Goal: Task Accomplishment & Management: Use online tool/utility

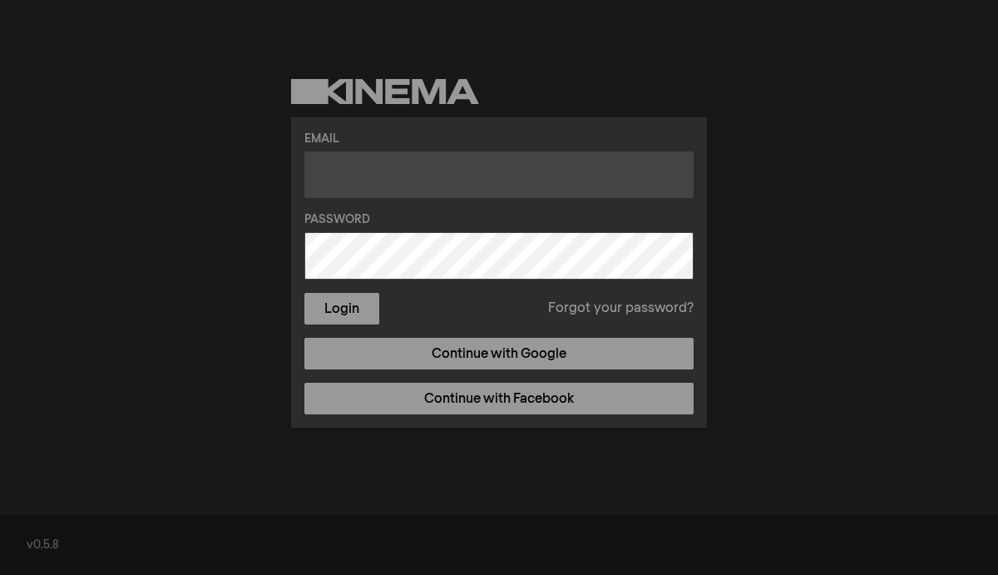
click at [347, 165] on input "text" at bounding box center [498, 174] width 389 height 47
type input "[EMAIL_ADDRESS][DOMAIN_NAME]"
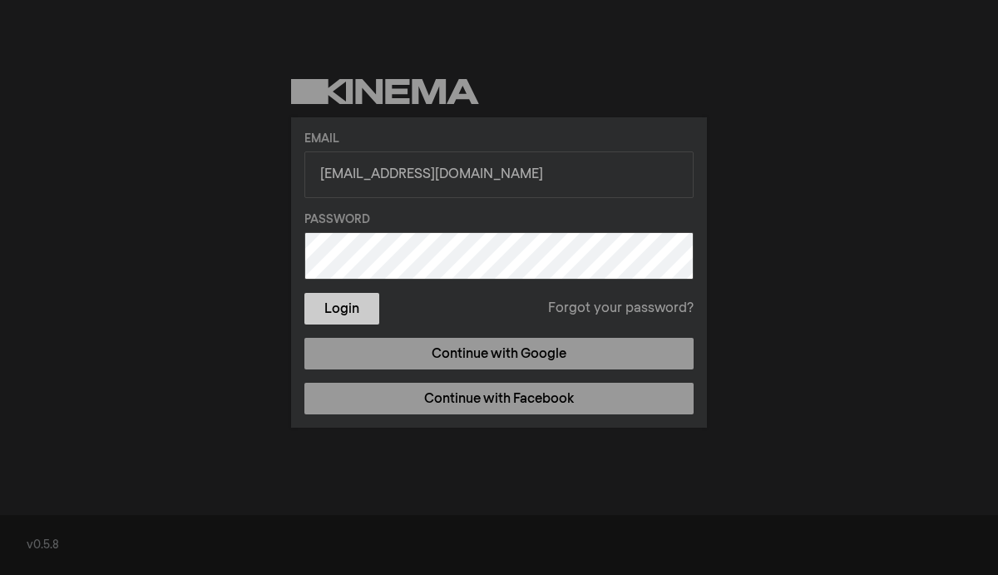
click at [358, 315] on button "Login" at bounding box center [341, 309] width 75 height 32
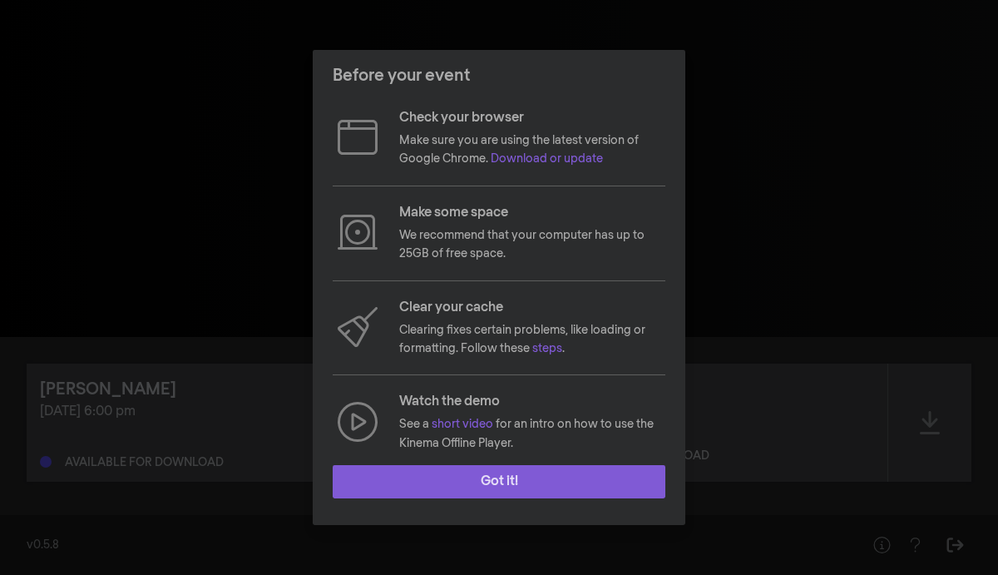
click at [536, 472] on button "Got it!" at bounding box center [499, 481] width 333 height 33
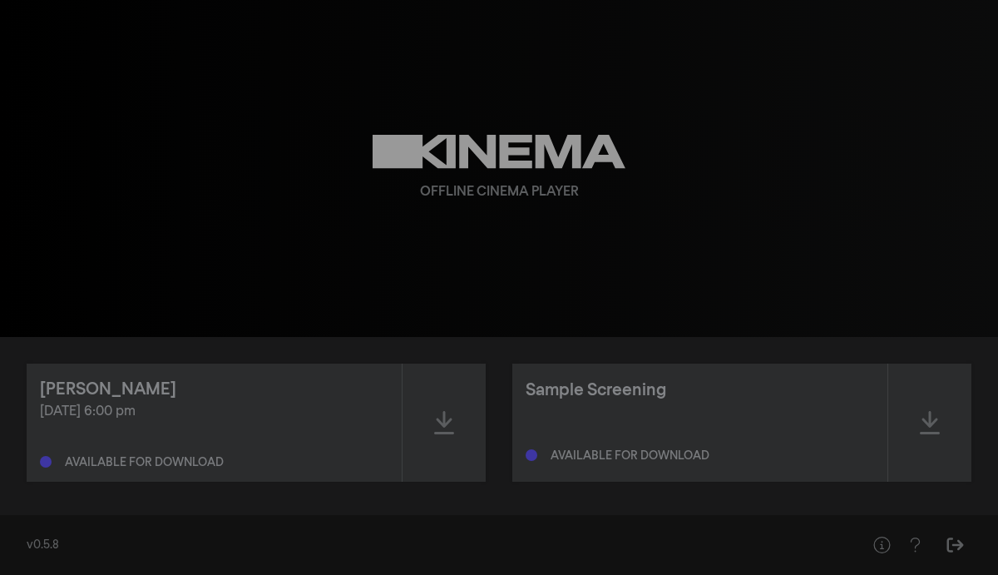
scroll to position [5, 0]
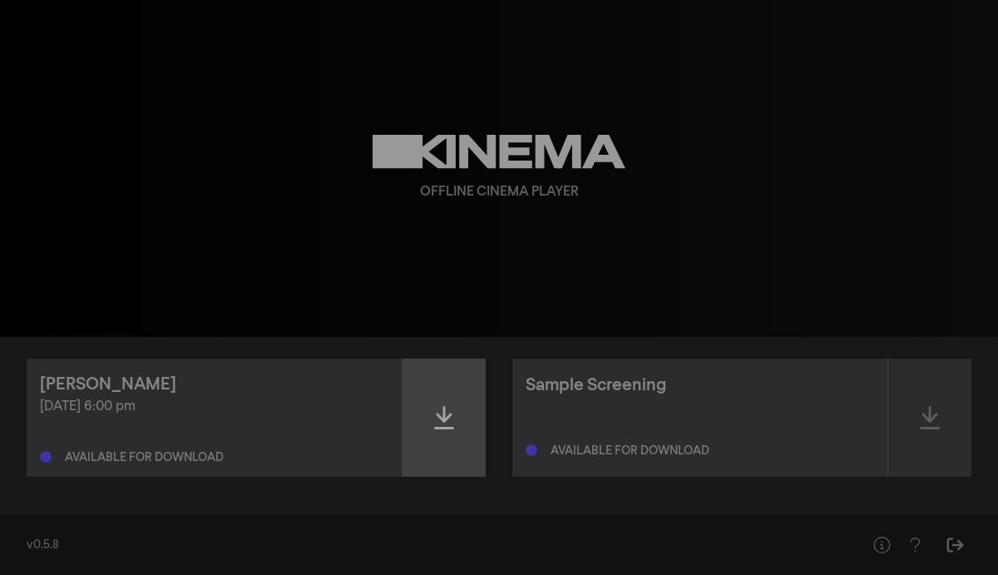
click at [447, 411] on icon at bounding box center [444, 417] width 20 height 27
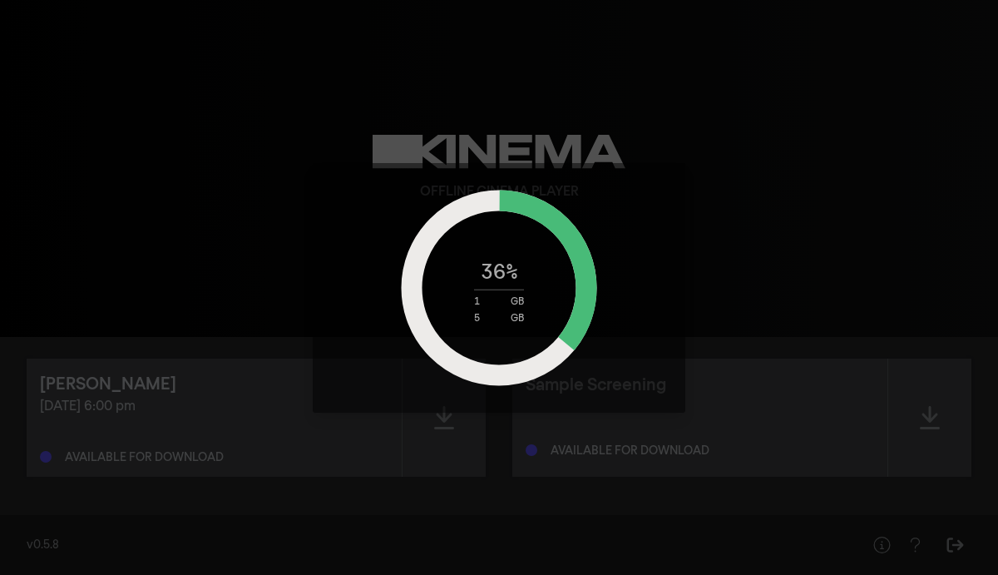
click at [689, 200] on div "36 % 1 GB 5 GB" at bounding box center [499, 287] width 998 height 575
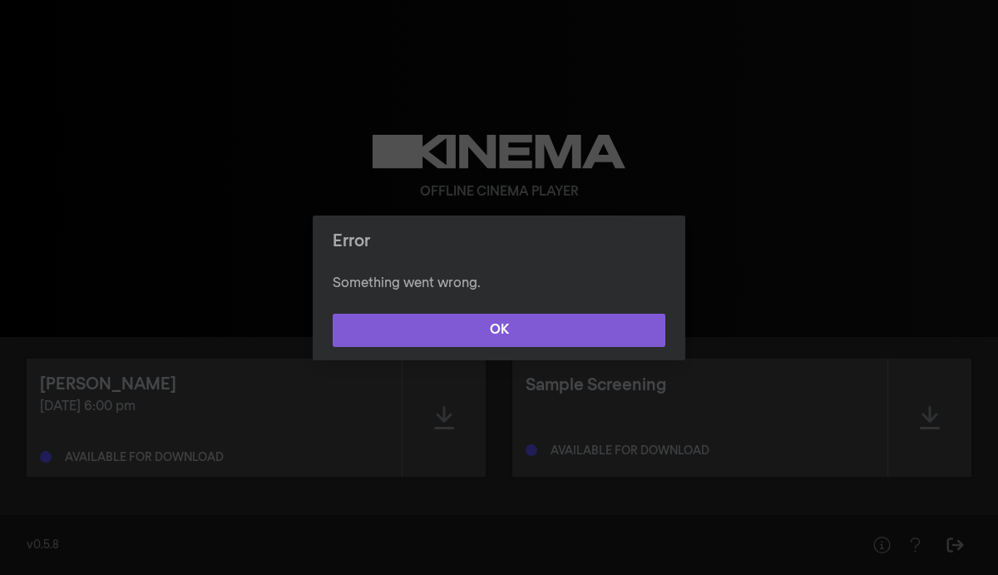
click at [483, 325] on button "OK" at bounding box center [499, 330] width 333 height 33
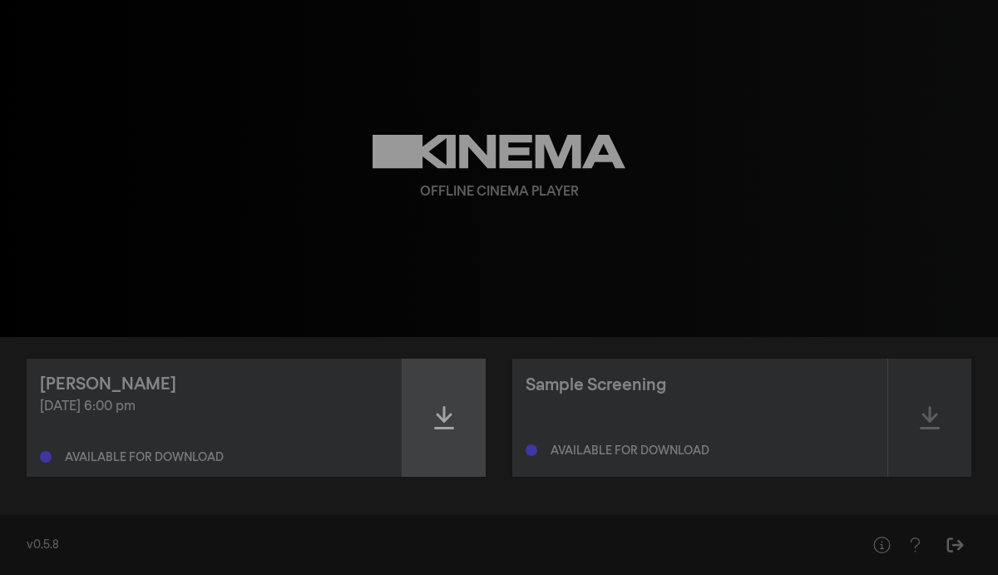
click at [450, 415] on icon at bounding box center [444, 417] width 20 height 23
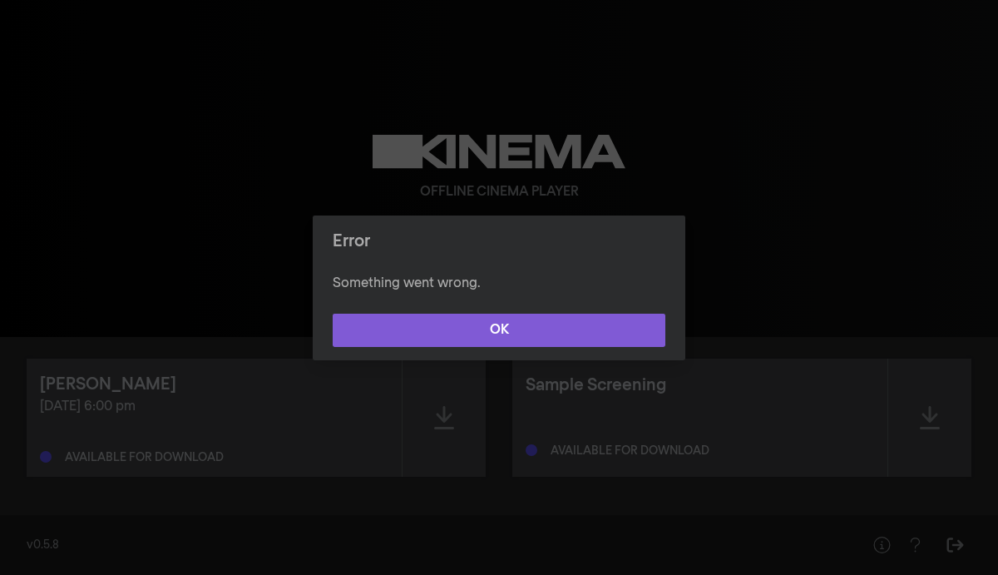
click at [460, 325] on button "OK" at bounding box center [499, 330] width 333 height 33
